Goal: Task Accomplishment & Management: Use online tool/utility

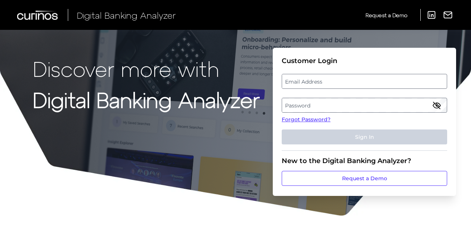
click at [352, 83] on label "Email Address" at bounding box center [364, 80] width 164 height 13
click at [352, 83] on input "email" at bounding box center [364, 81] width 165 height 15
type input "amanda.wong@curinos.com"
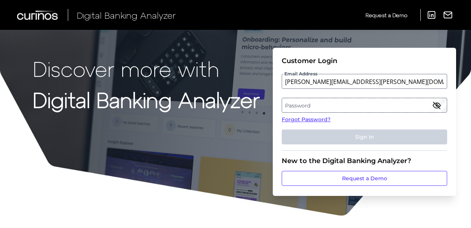
click at [338, 101] on label "Password" at bounding box center [364, 104] width 164 height 13
click at [316, 115] on link "Forgot Password?" at bounding box center [364, 119] width 165 height 8
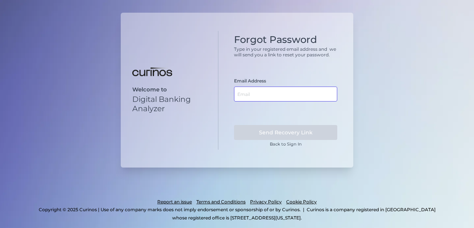
click at [280, 93] on input "text" at bounding box center [285, 93] width 103 height 15
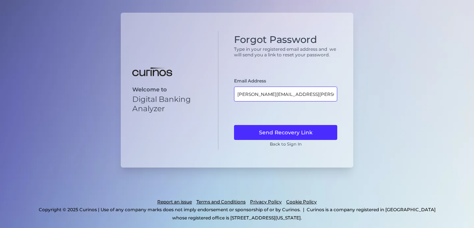
type input "amanda.wong@curinos.com"
click at [234, 125] on button "Send Recovery Link" at bounding box center [285, 132] width 103 height 15
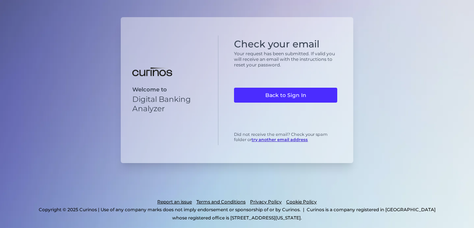
click at [280, 93] on link "Back to Sign In" at bounding box center [285, 95] width 103 height 15
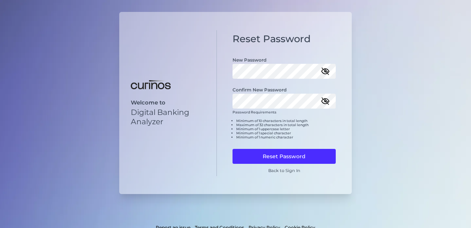
click at [325, 71] on icon "button" at bounding box center [325, 71] width 7 height 7
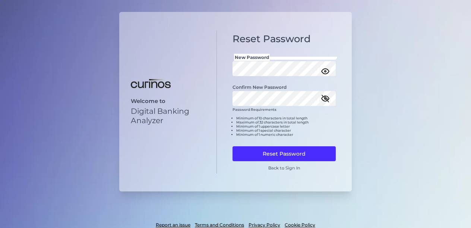
drag, startPoint x: 396, startPoint y: 56, endPoint x: 374, endPoint y: 87, distance: 37.9
click at [396, 56] on div "Welcome to Digital Banking Analyzer Reset Password New Password Confirm New Pas…" at bounding box center [235, 125] width 471 height 251
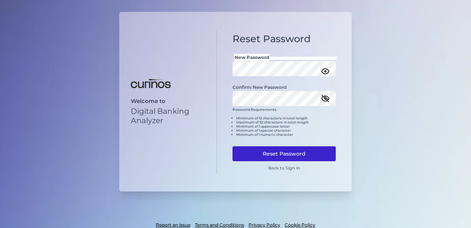
click at [306, 150] on button "Reset Password" at bounding box center [283, 153] width 103 height 15
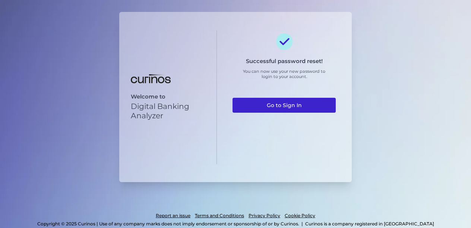
click at [290, 102] on link "Go to Sign In" at bounding box center [283, 105] width 103 height 15
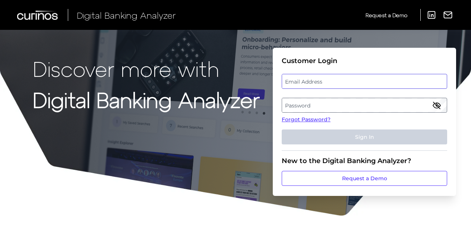
click at [320, 74] on input "email" at bounding box center [364, 81] width 165 height 15
click at [312, 80] on label "Email Address" at bounding box center [364, 80] width 164 height 13
click at [312, 80] on input "email" at bounding box center [364, 81] width 165 height 15
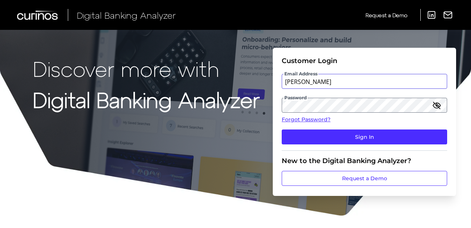
type input "[PERSON_NAME][EMAIL_ADDRESS][PERSON_NAME][DOMAIN_NAME]"
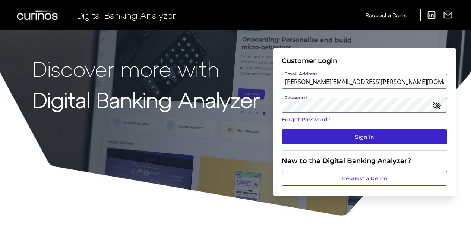
click at [390, 139] on button "Sign In" at bounding box center [364, 136] width 165 height 15
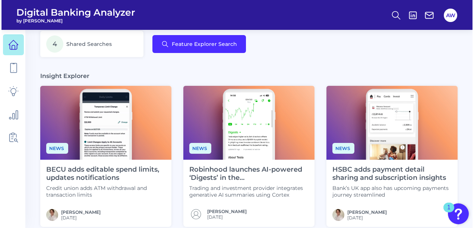
scroll to position [37, 0]
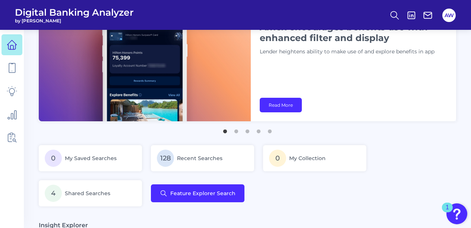
click at [179, 183] on div "0 My Saved Searches 128 Recent Searches 0 My Collection 4 Shared Searches Featu…" at bounding box center [247, 175] width 417 height 61
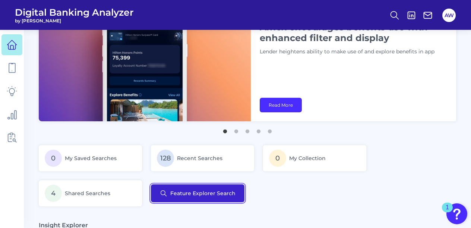
click at [200, 197] on button "Feature Explorer Search" at bounding box center [197, 193] width 93 height 18
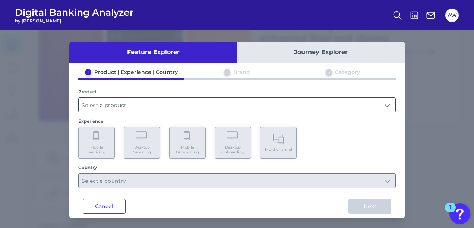
click at [125, 101] on input "text" at bounding box center [237, 105] width 317 height 14
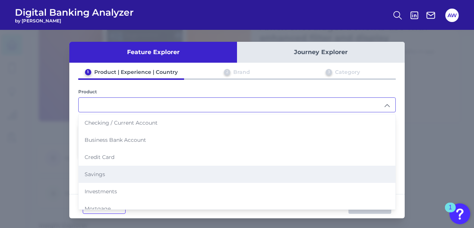
click at [113, 178] on li "Savings" at bounding box center [237, 173] width 317 height 17
type input "Savings"
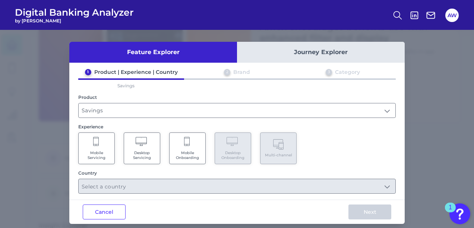
click at [186, 150] on span "Mobile Onboarding" at bounding box center [187, 155] width 28 height 10
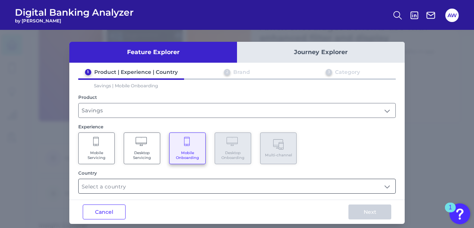
click at [132, 184] on input "text" at bounding box center [237, 186] width 317 height 14
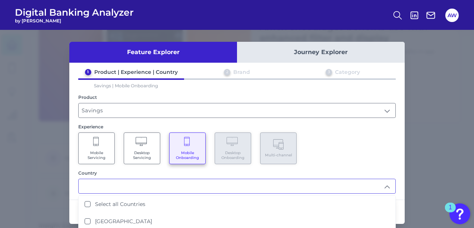
scroll to position [16, 0]
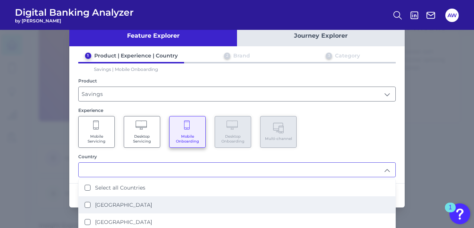
click at [101, 198] on li "[GEOGRAPHIC_DATA]" at bounding box center [237, 204] width 317 height 17
type input "[GEOGRAPHIC_DATA]"
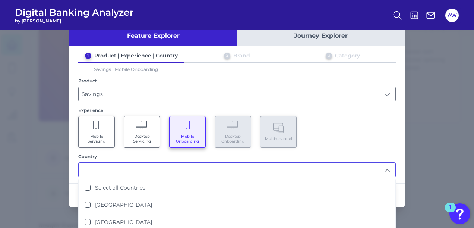
scroll to position [37, 0]
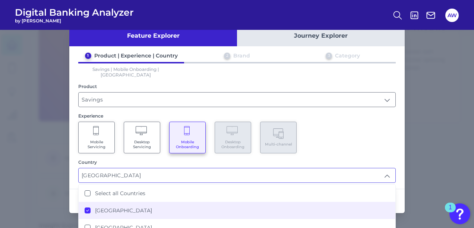
click at [371, 143] on div "Mobile Servicing Desktop Servicing Mobile Onboarding Desktop Onboarding Multi-c…" at bounding box center [236, 137] width 317 height 32
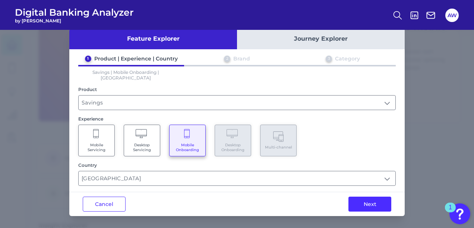
scroll to position [6, 0]
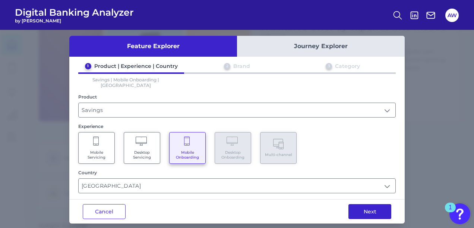
click at [374, 204] on button "Next" at bounding box center [369, 211] width 43 height 15
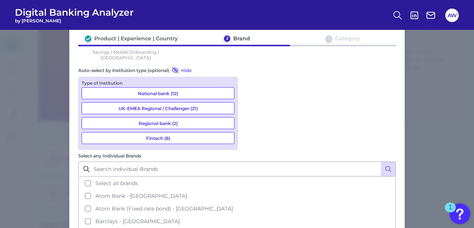
scroll to position [112, 0]
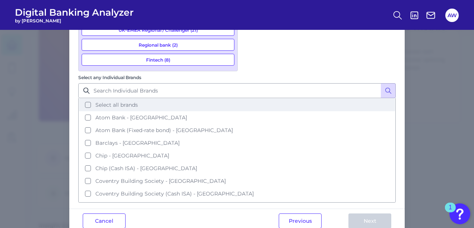
click at [115, 101] on span "Select all brands" at bounding box center [116, 104] width 42 height 7
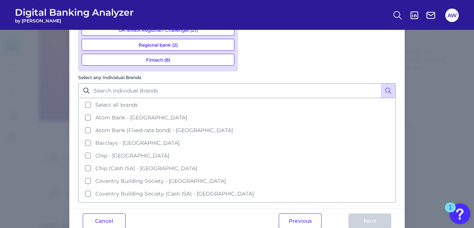
scroll to position [140, 0]
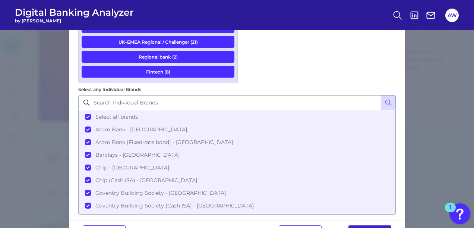
click at [360, 225] on button "Next" at bounding box center [369, 232] width 43 height 15
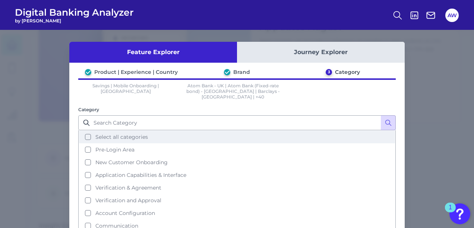
click at [158, 130] on button "Select all categories" at bounding box center [237, 136] width 316 height 13
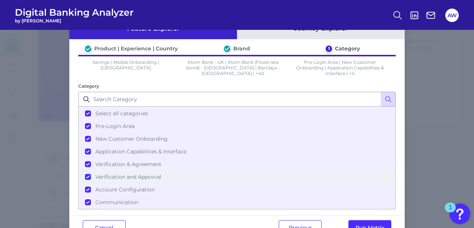
scroll to position [41, 0]
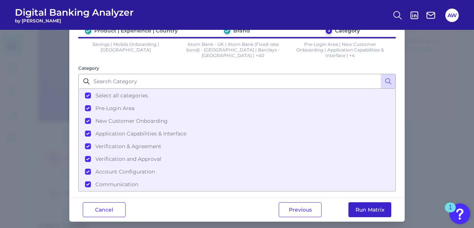
click at [378, 210] on button "Run Matrix" at bounding box center [369, 209] width 43 height 15
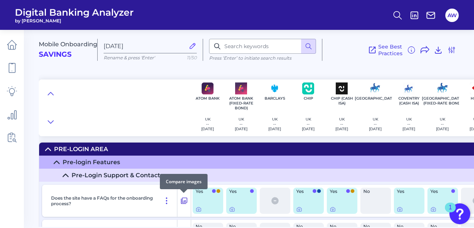
click at [183, 201] on icon at bounding box center [183, 200] width 7 height 9
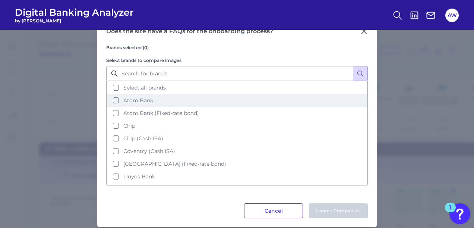
click at [134, 98] on span "Atom Bank" at bounding box center [138, 100] width 30 height 7
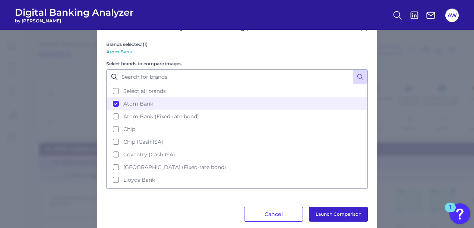
click at [327, 212] on button "Launch Comparison" at bounding box center [338, 213] width 59 height 15
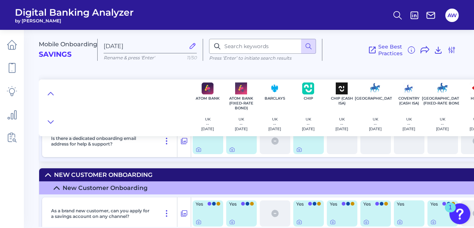
scroll to position [335, 0]
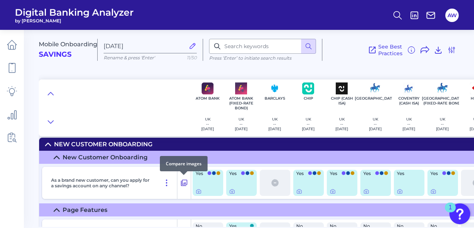
click at [182, 178] on div at bounding box center [183, 174] width 7 height 7
click at [185, 182] on icon at bounding box center [183, 182] width 7 height 9
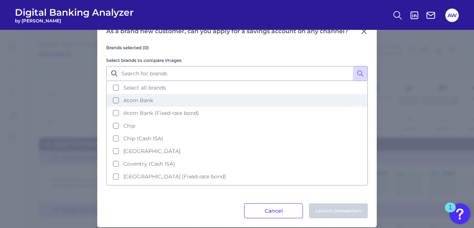
click at [129, 101] on span "Atom Bank" at bounding box center [138, 100] width 30 height 7
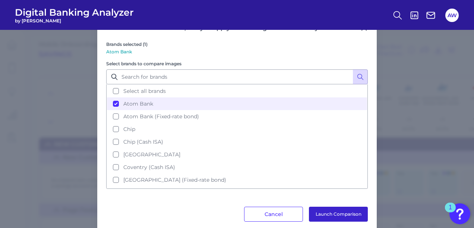
click at [346, 212] on button "Launch Comparison" at bounding box center [338, 213] width 59 height 15
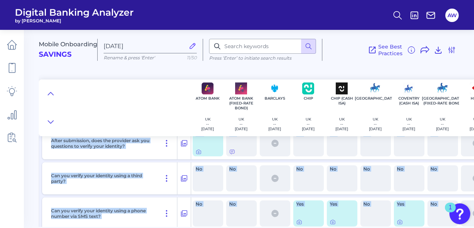
scroll to position [2724, 0]
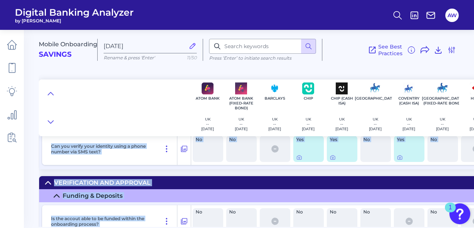
drag, startPoint x: 129, startPoint y: 223, endPoint x: 159, endPoint y: 225, distance: 29.5
click at [159, 225] on div "Mobile Onboarding Savings [DATE] Rename & press 'Enter' 11/50 Press ‘Enter’ to …" at bounding box center [256, 125] width 435 height 202
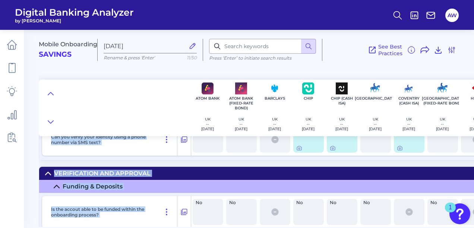
click at [35, 163] on main "Mobile Onboarding Savings [DATE] Rename & press 'Enter' 11/50 Press ‘Enter’ to …" at bounding box center [237, 114] width 474 height 228
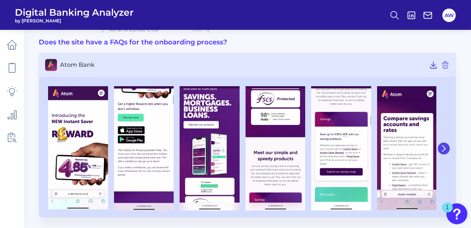
scroll to position [22, 0]
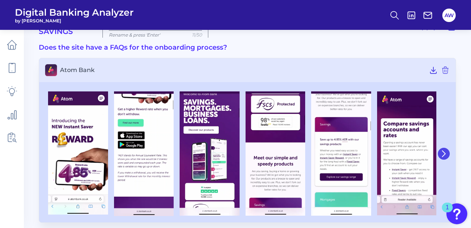
click at [446, 150] on icon at bounding box center [443, 153] width 7 height 7
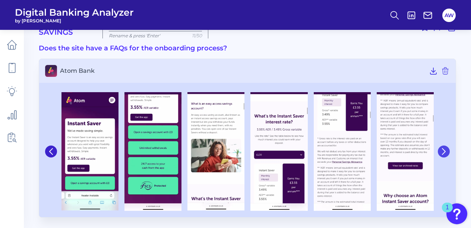
click at [446, 148] on icon at bounding box center [443, 151] width 7 height 7
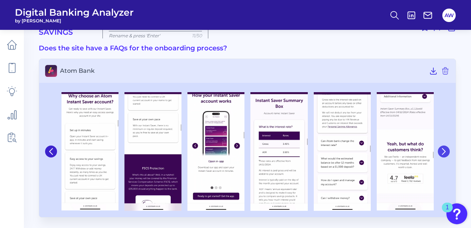
click at [446, 148] on icon at bounding box center [443, 151] width 7 height 7
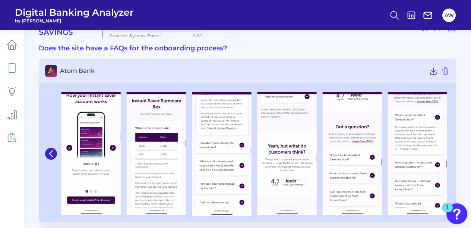
scroll to position [27, 0]
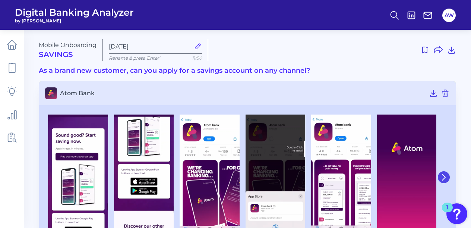
click at [443, 178] on icon at bounding box center [443, 177] width 7 height 7
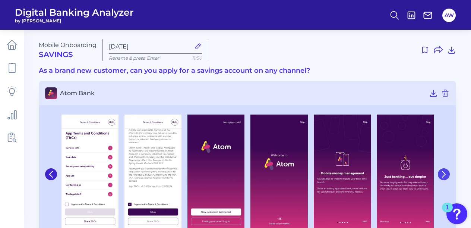
click at [443, 178] on button at bounding box center [444, 174] width 12 height 12
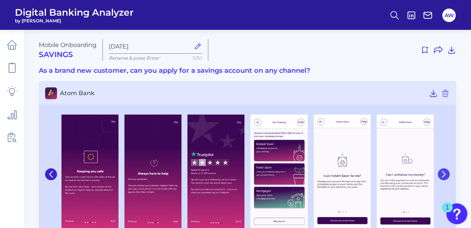
click at [443, 178] on button at bounding box center [444, 174] width 12 height 12
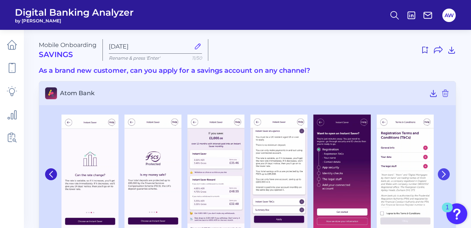
click at [443, 178] on button at bounding box center [444, 174] width 12 height 12
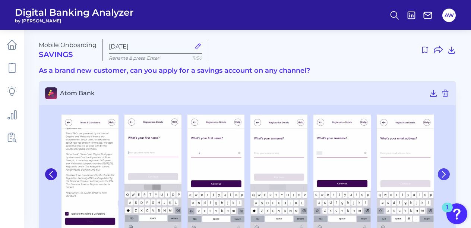
click at [443, 178] on button at bounding box center [444, 174] width 12 height 12
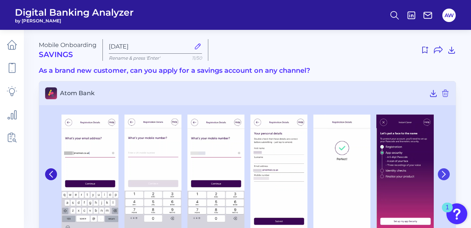
click at [443, 178] on button at bounding box center [444, 174] width 12 height 12
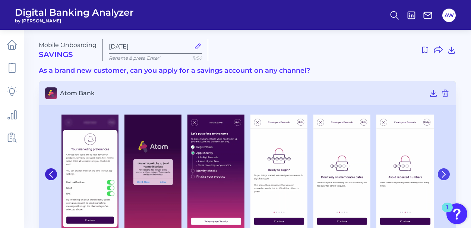
click at [443, 178] on button at bounding box center [444, 174] width 12 height 12
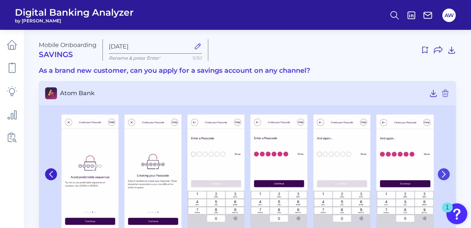
click at [443, 178] on button at bounding box center [444, 174] width 12 height 12
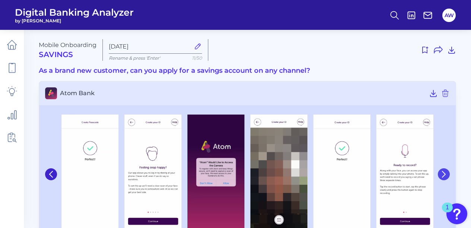
click at [443, 178] on button at bounding box center [444, 174] width 12 height 12
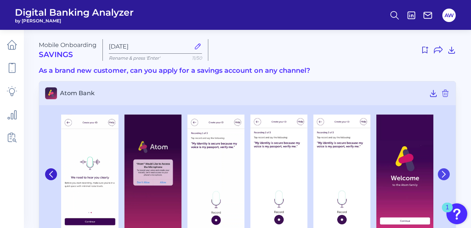
click at [443, 178] on button at bounding box center [444, 174] width 12 height 12
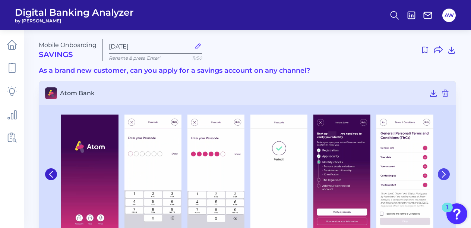
click at [443, 178] on button at bounding box center [444, 174] width 12 height 12
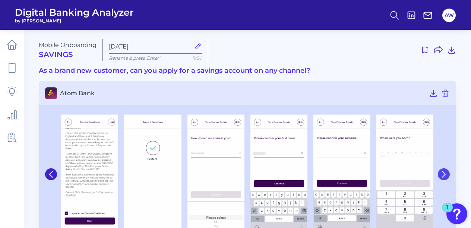
click at [443, 178] on button at bounding box center [444, 174] width 12 height 12
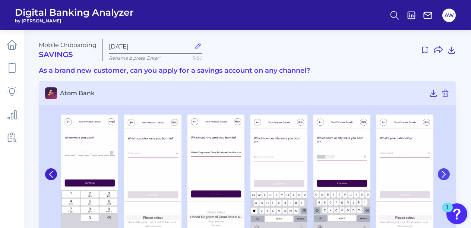
click at [443, 178] on button at bounding box center [444, 174] width 12 height 12
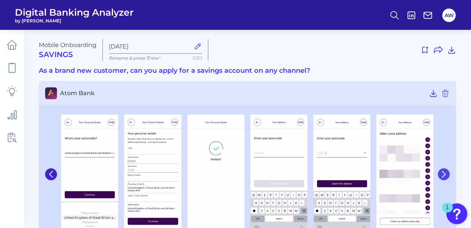
click at [443, 178] on button at bounding box center [444, 174] width 12 height 12
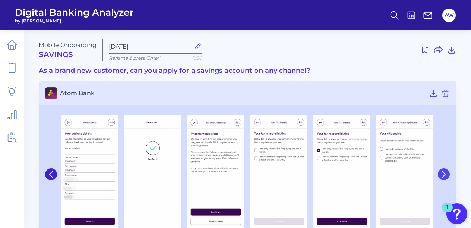
click at [443, 178] on button at bounding box center [444, 174] width 12 height 12
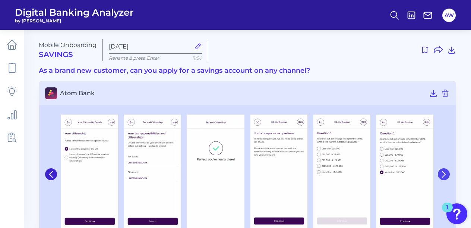
click at [443, 178] on button at bounding box center [444, 174] width 12 height 12
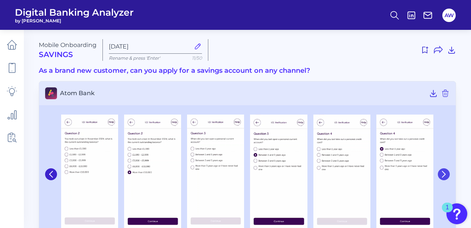
click at [443, 178] on button at bounding box center [444, 174] width 12 height 12
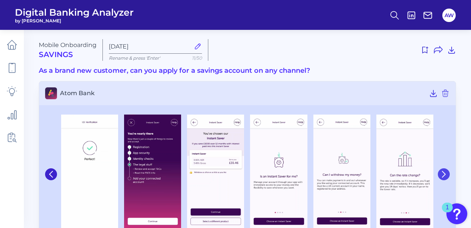
click at [443, 178] on button at bounding box center [444, 174] width 12 height 12
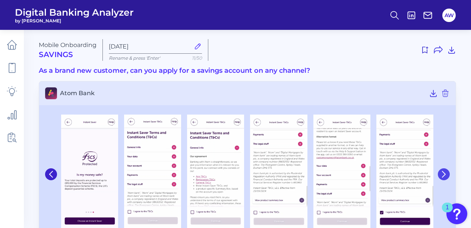
click at [443, 178] on button at bounding box center [444, 174] width 12 height 12
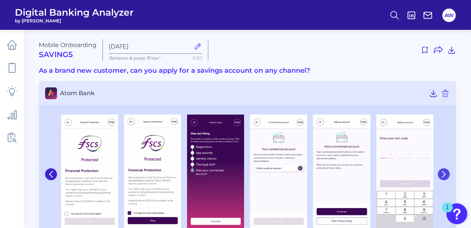
click at [443, 178] on button at bounding box center [444, 174] width 12 height 12
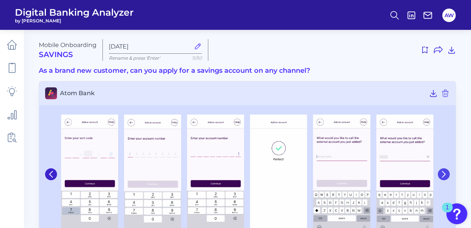
click at [443, 178] on button at bounding box center [444, 174] width 12 height 12
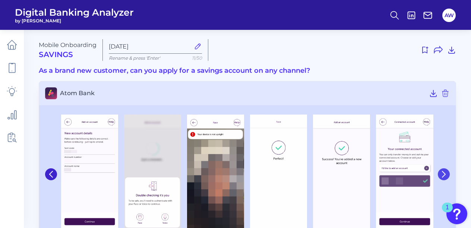
click at [443, 178] on button at bounding box center [444, 174] width 12 height 12
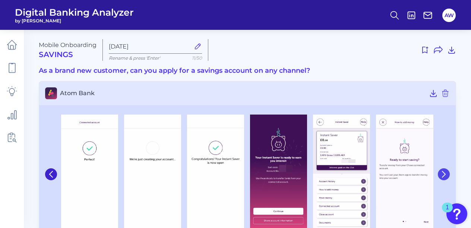
click at [443, 178] on button at bounding box center [444, 174] width 12 height 12
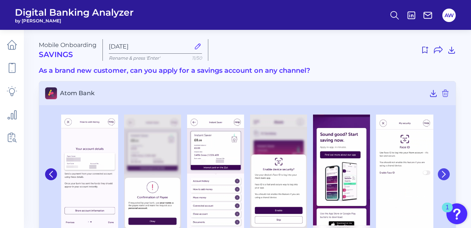
click at [443, 178] on button at bounding box center [444, 174] width 12 height 12
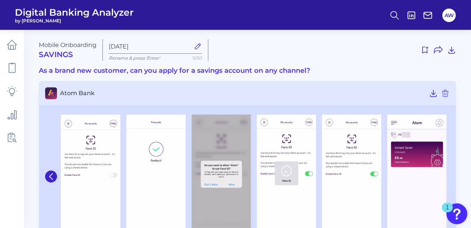
click at [443, 178] on img at bounding box center [416, 175] width 59 height 123
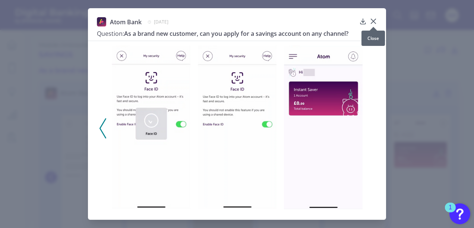
click at [375, 22] on icon at bounding box center [372, 21] width 7 height 7
